Goal: Check status: Check status

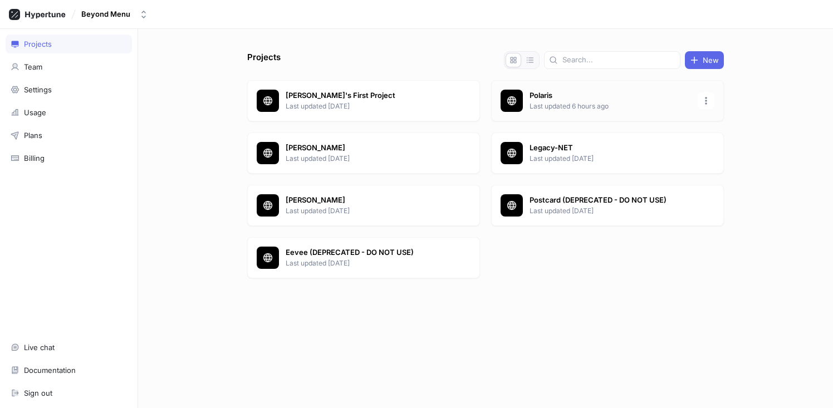
click at [539, 96] on p "Polaris" at bounding box center [609, 95] width 161 height 11
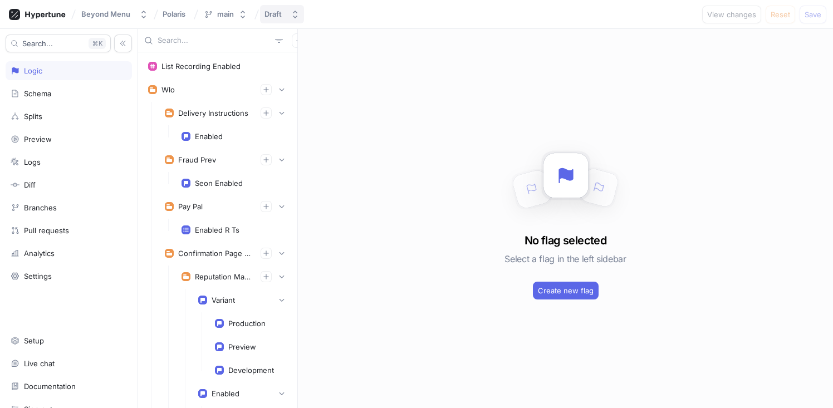
click at [273, 19] on button "Draft" at bounding box center [282, 14] width 44 height 18
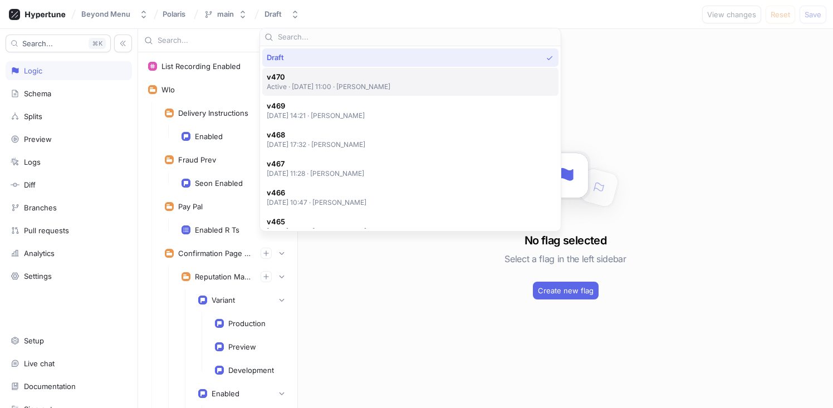
click at [354, 76] on span "v470" at bounding box center [329, 76] width 124 height 9
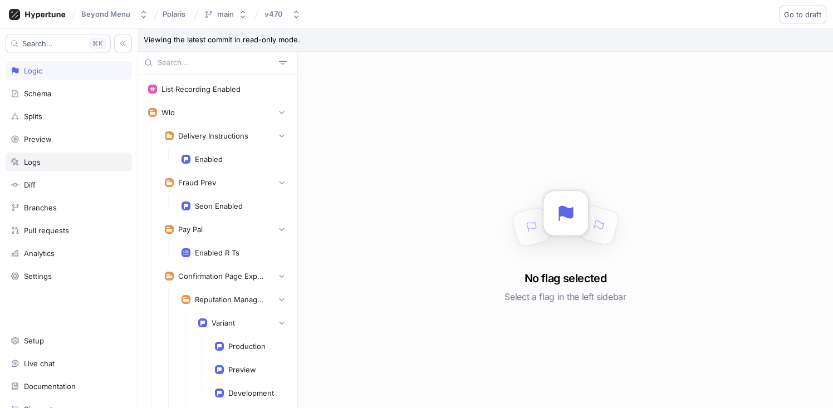
click at [77, 165] on div "Logs" at bounding box center [69, 162] width 116 height 9
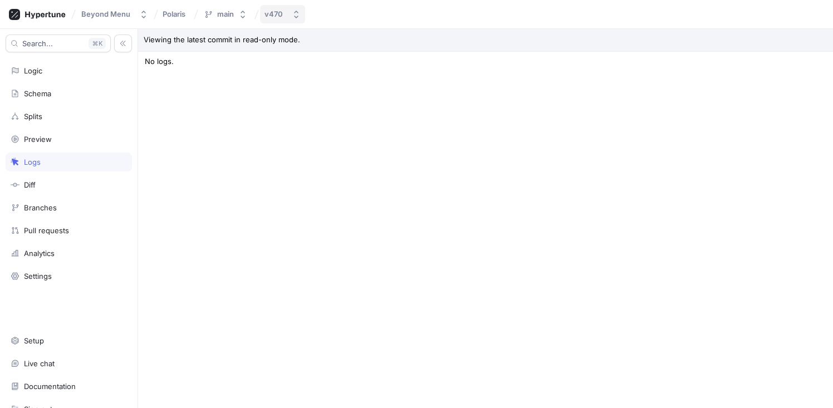
click at [273, 19] on button "v470" at bounding box center [282, 14] width 45 height 18
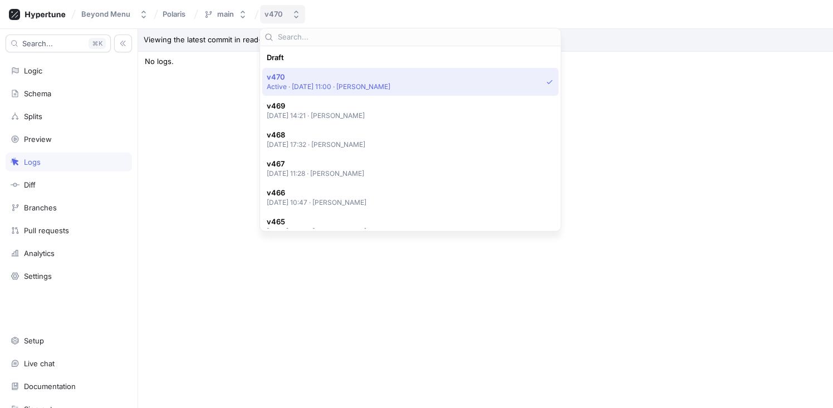
scroll to position [19, 0]
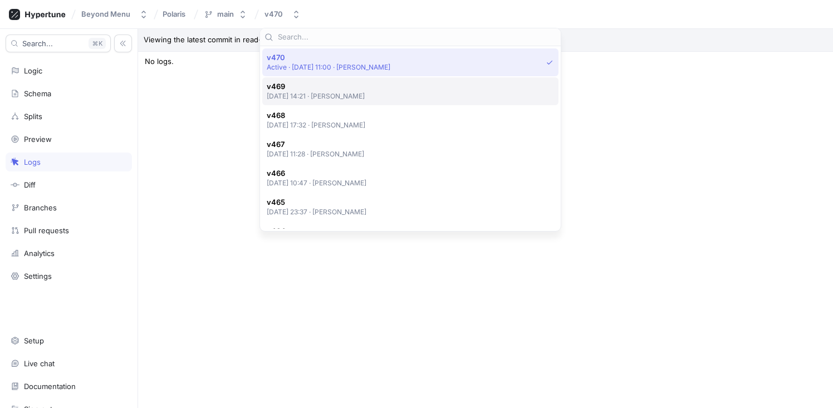
click at [340, 92] on p "[DATE] 14:21 ‧ [PERSON_NAME]" at bounding box center [316, 95] width 99 height 9
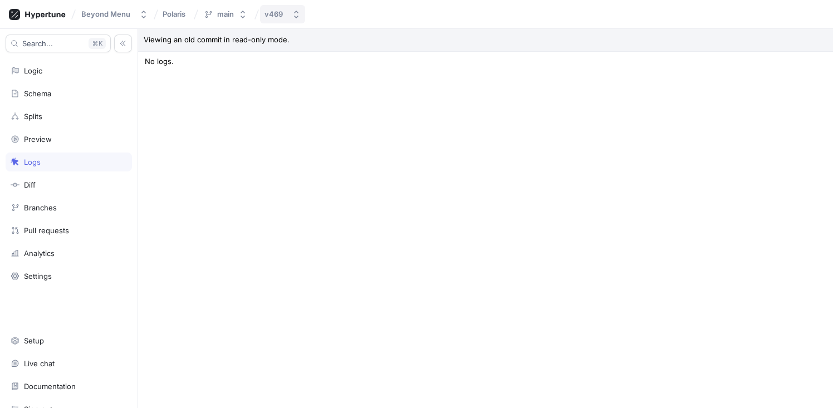
click at [277, 14] on div "v469" at bounding box center [273, 13] width 18 height 9
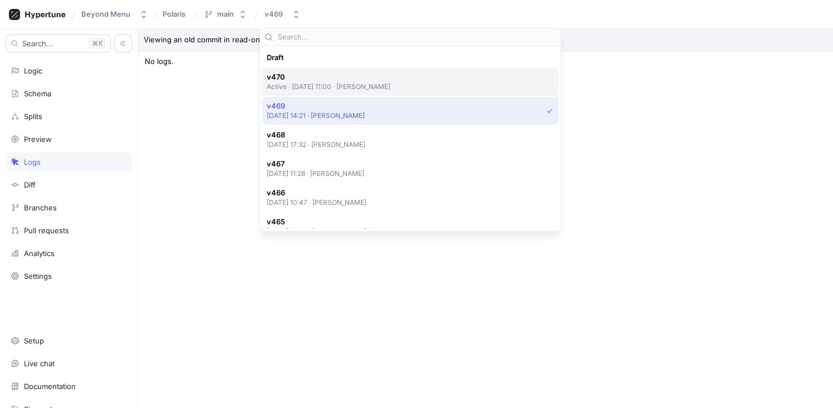
click at [350, 86] on p "Active ‧ [DATE] 11:00 ‧ [PERSON_NAME]" at bounding box center [329, 86] width 124 height 9
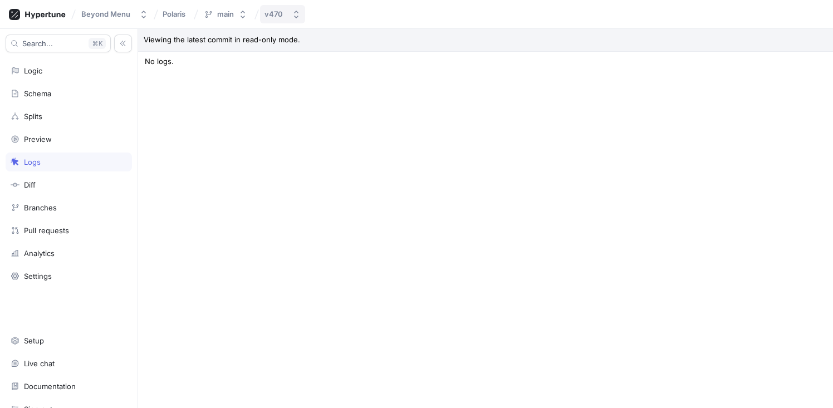
click at [281, 21] on button "v470" at bounding box center [282, 14] width 45 height 18
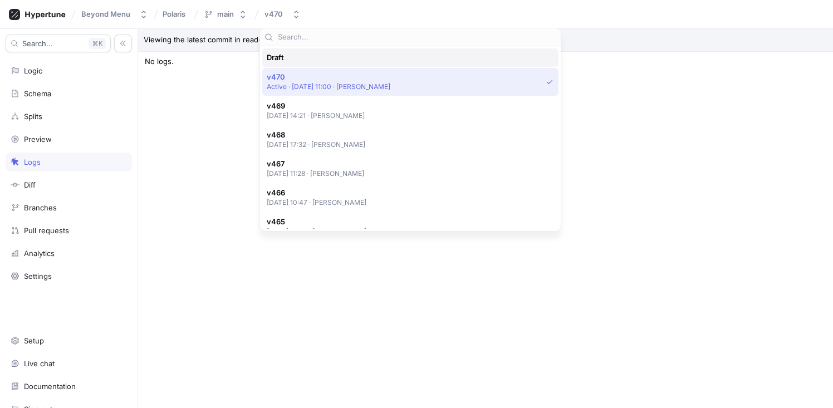
click at [304, 57] on div "Draft" at bounding box center [408, 57] width 282 height 9
